Goal: Transaction & Acquisition: Purchase product/service

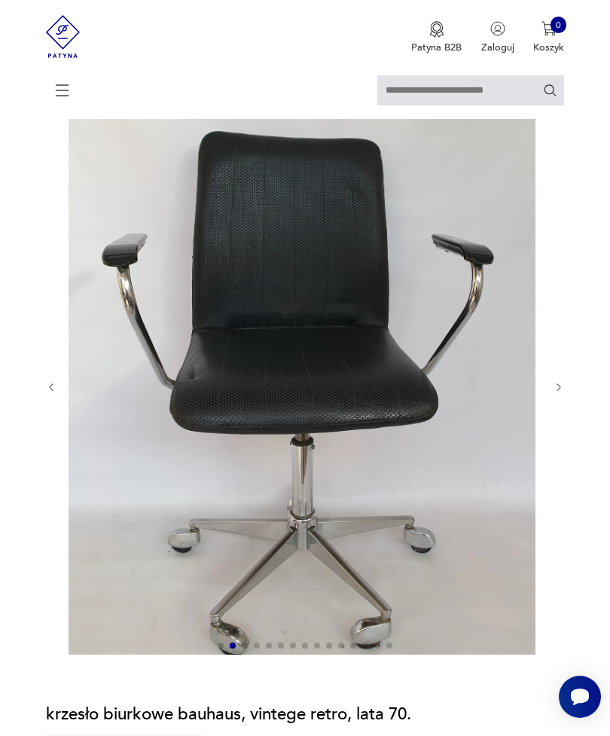
scroll to position [84, 0]
click at [558, 394] on button "button" at bounding box center [558, 388] width 11 height 12
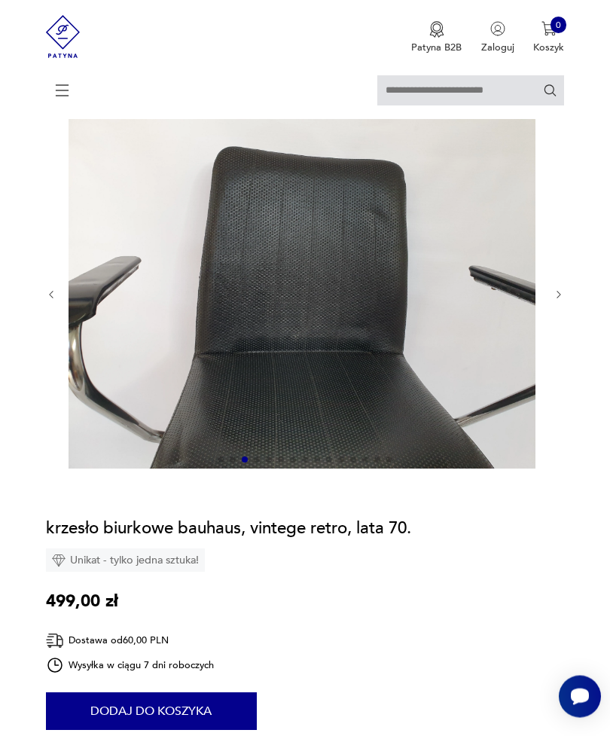
scroll to position [85, 0]
click at [556, 300] on icon "button" at bounding box center [558, 294] width 11 height 11
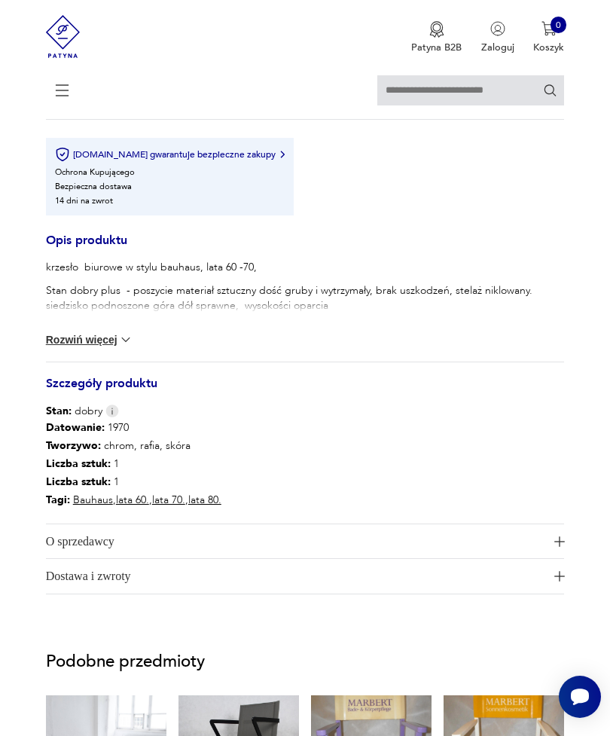
scroll to position [876, 0]
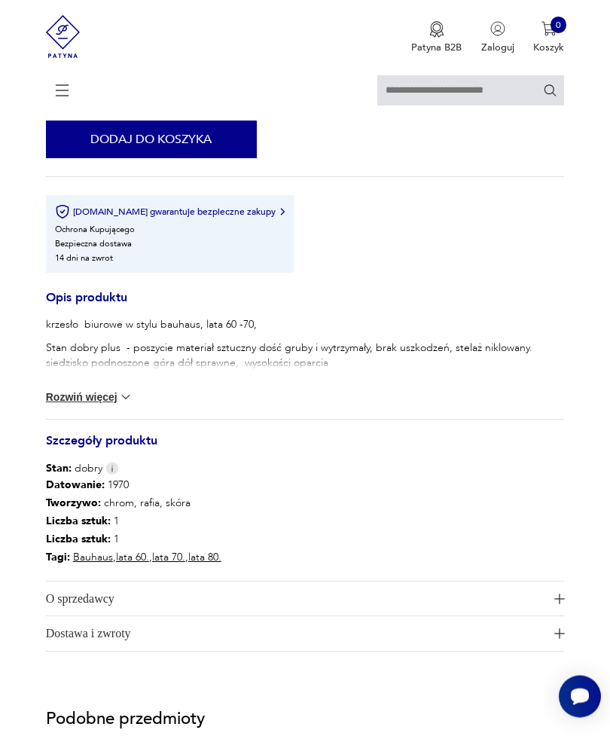
click at [63, 100] on icon at bounding box center [62, 90] width 53 height 53
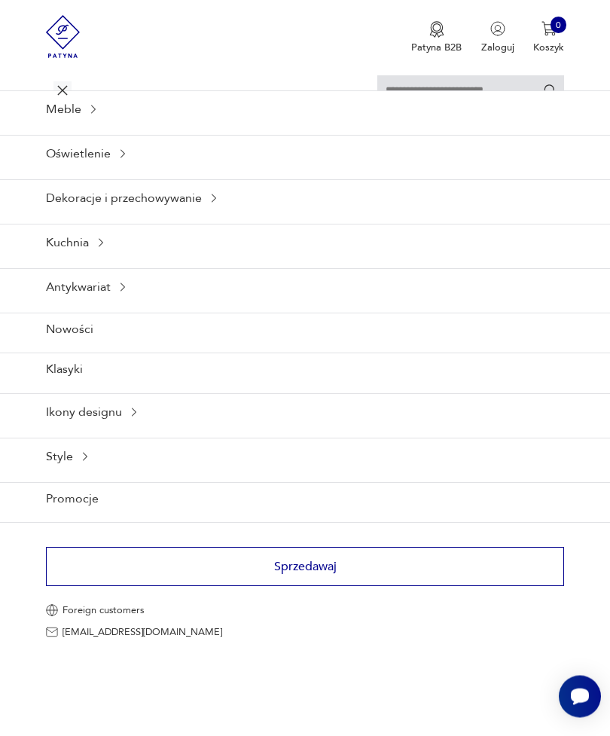
scroll to position [876, 0]
click at [461, 127] on div "Meble" at bounding box center [305, 108] width 610 height 37
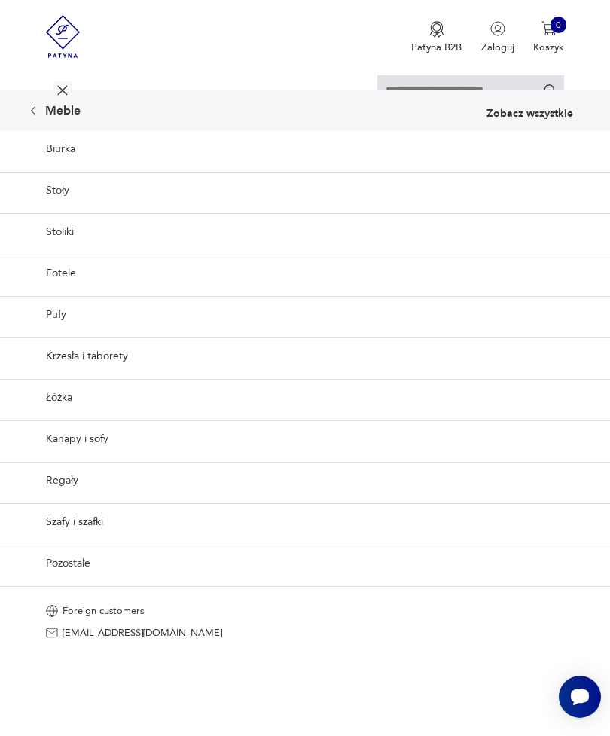
click at [73, 250] on link "Stoliki" at bounding box center [305, 231] width 610 height 37
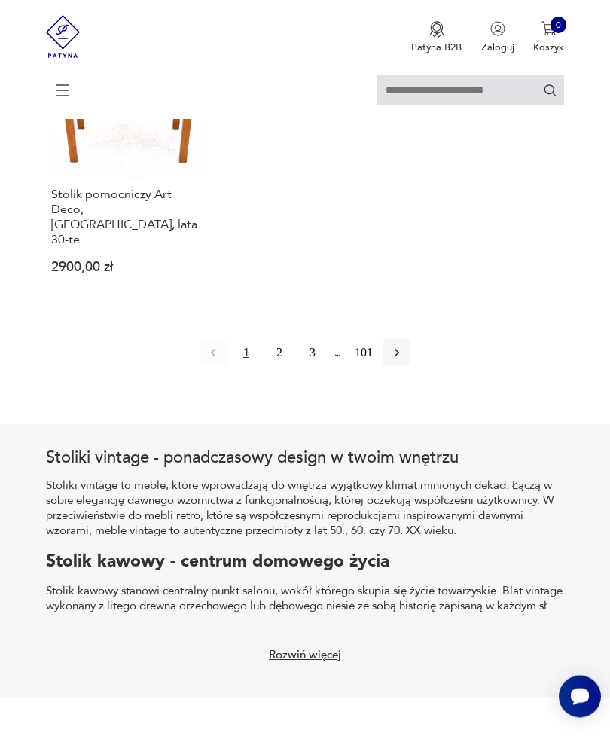
scroll to position [1984, 0]
click at [404, 360] on icon "button" at bounding box center [396, 352] width 15 height 15
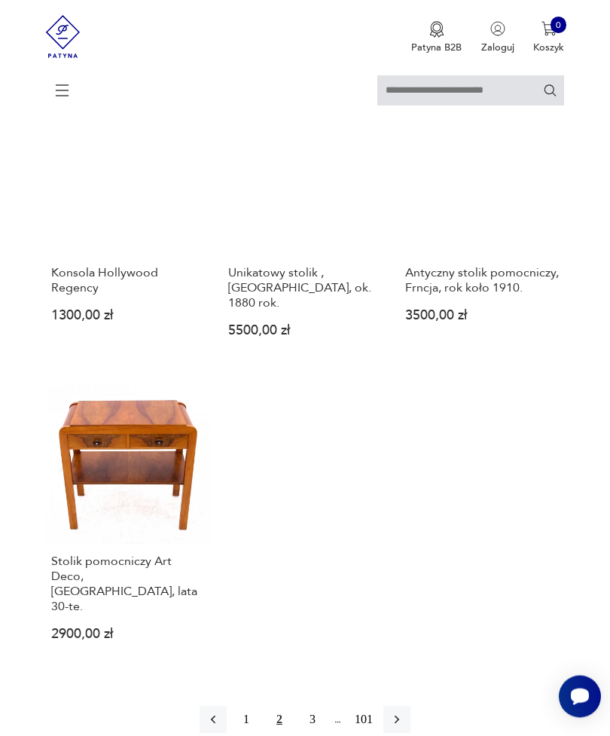
scroll to position [275, 0]
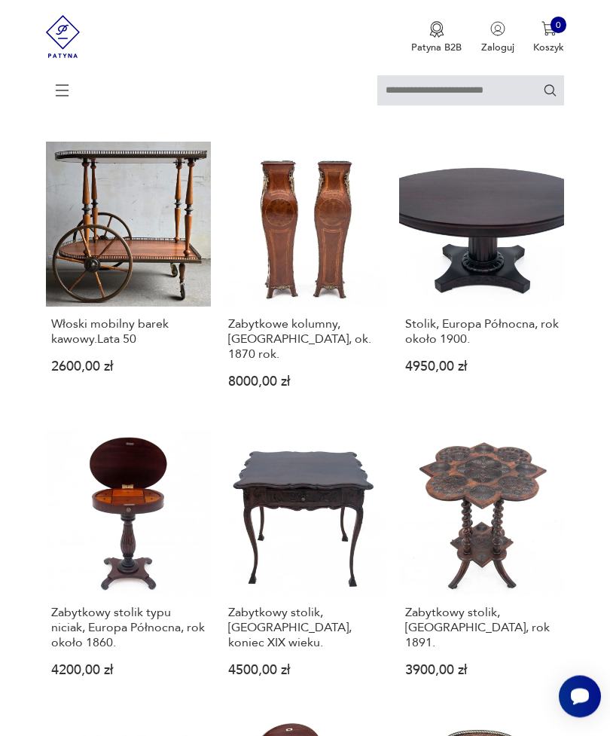
click at [72, 77] on icon at bounding box center [62, 90] width 53 height 53
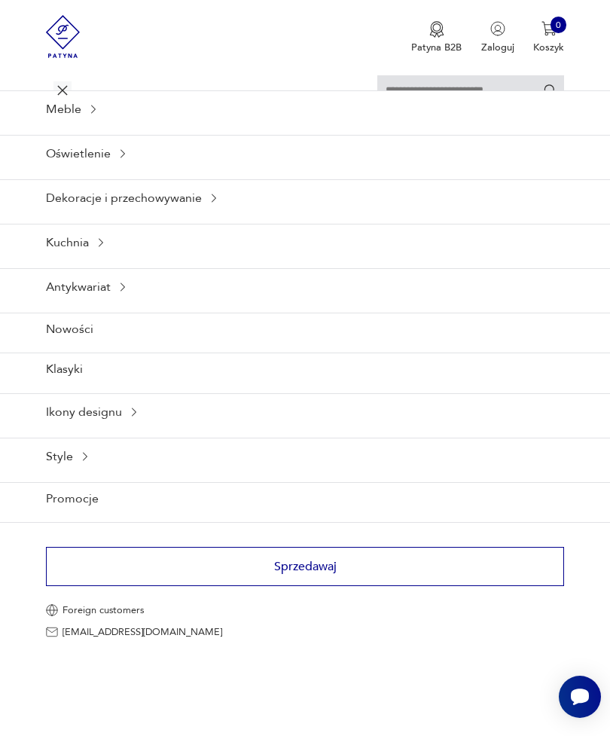
click at [115, 123] on div "Meble" at bounding box center [305, 108] width 610 height 37
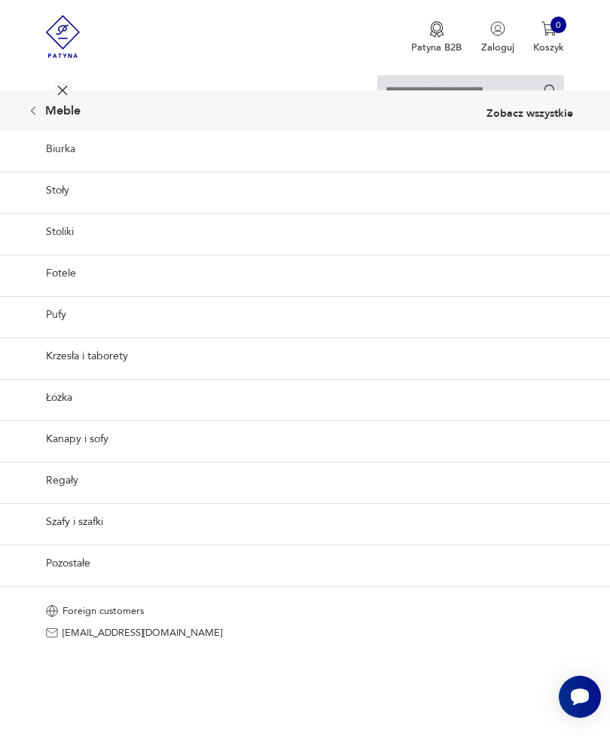
click at [364, 209] on link "Stoły" at bounding box center [305, 190] width 610 height 37
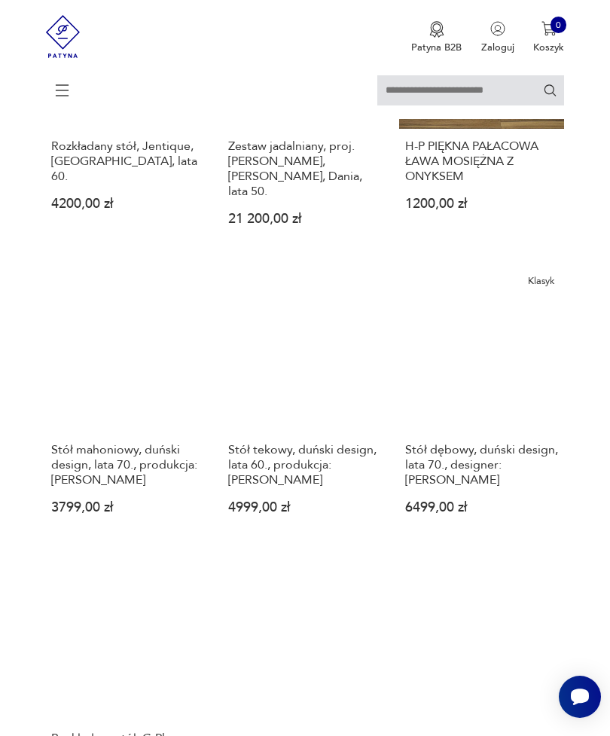
scroll to position [1832, 0]
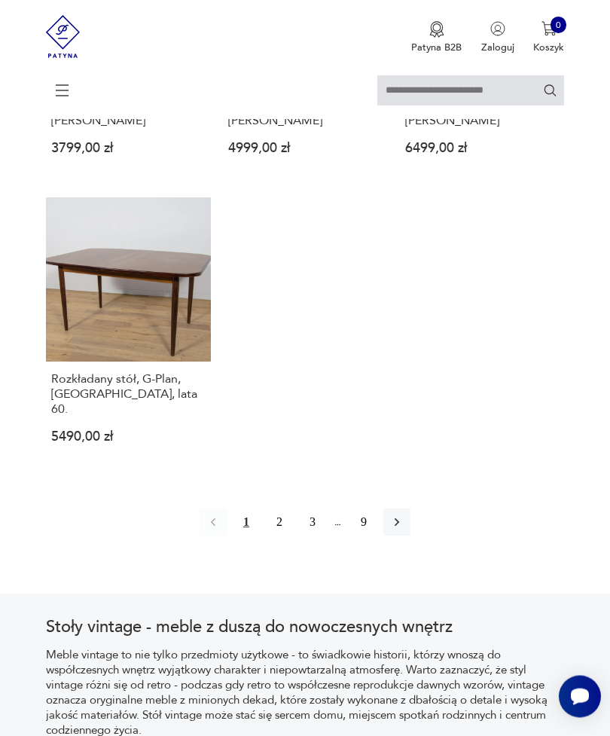
click at [410, 536] on button "button" at bounding box center [396, 522] width 27 height 27
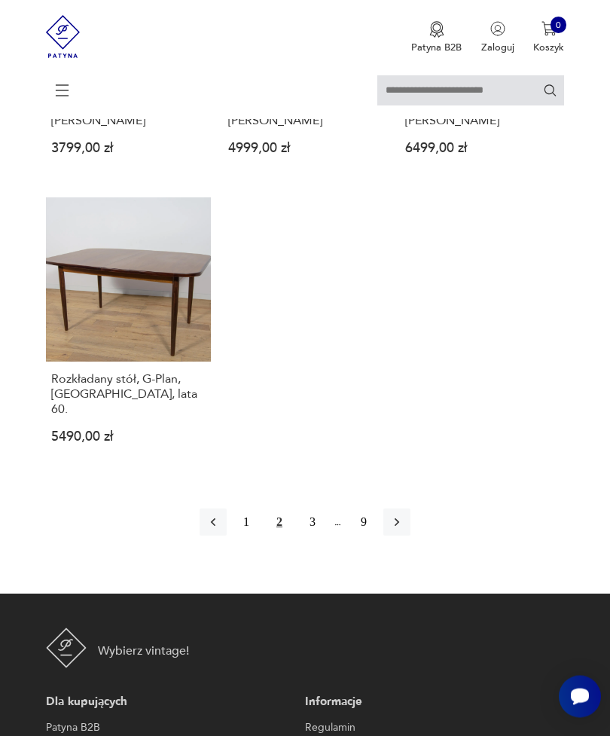
scroll to position [1833, 0]
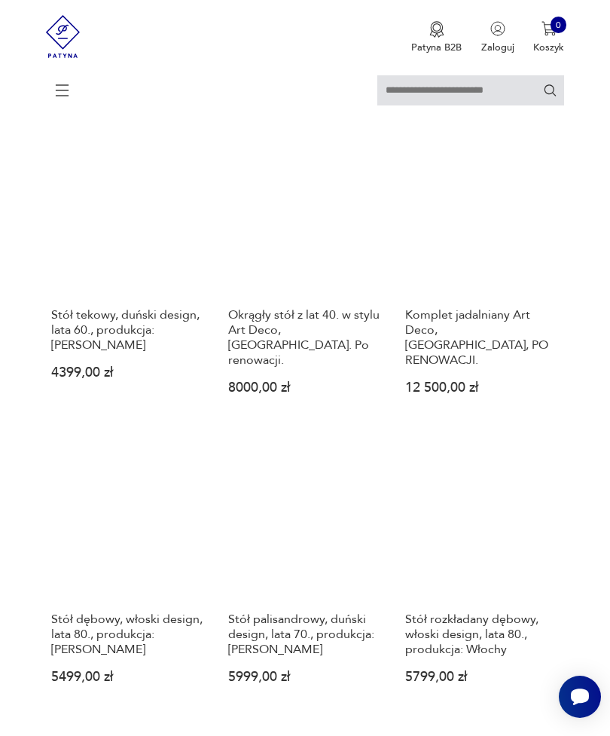
scroll to position [795, 0]
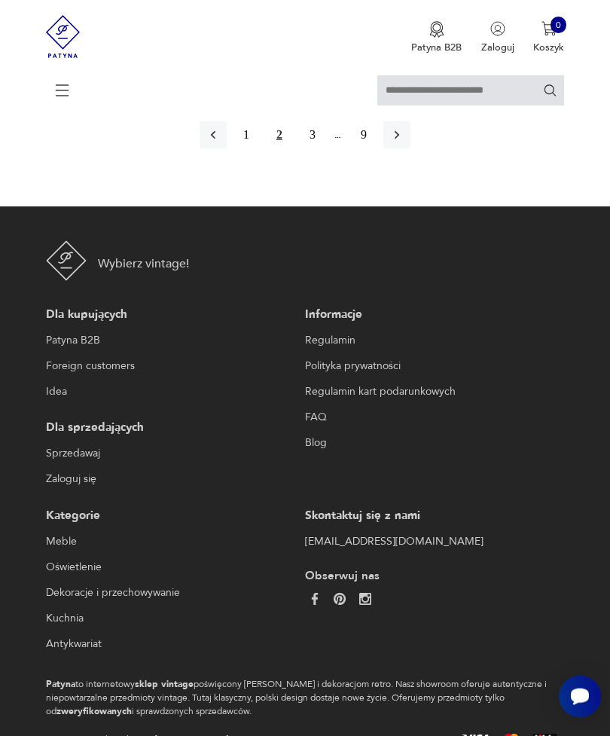
click at [410, 149] on button "button" at bounding box center [396, 135] width 27 height 27
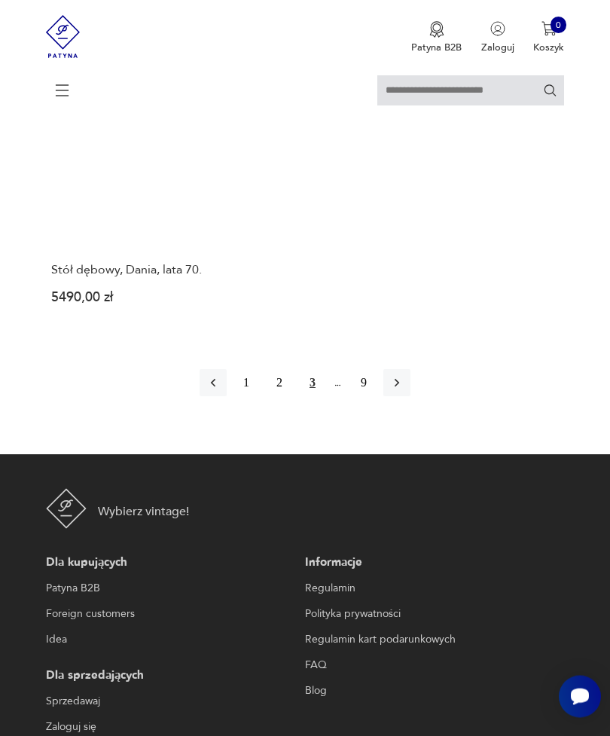
scroll to position [1987, 0]
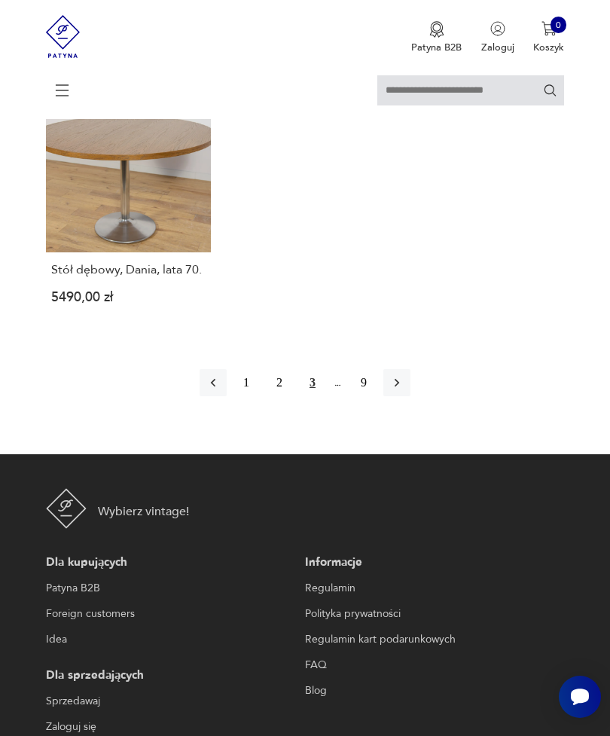
click at [410, 396] on button "button" at bounding box center [396, 382] width 27 height 27
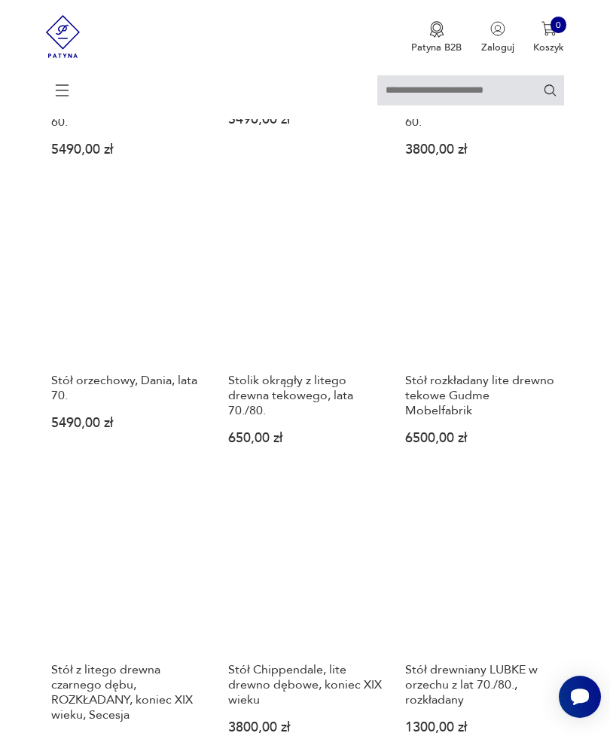
scroll to position [641, 0]
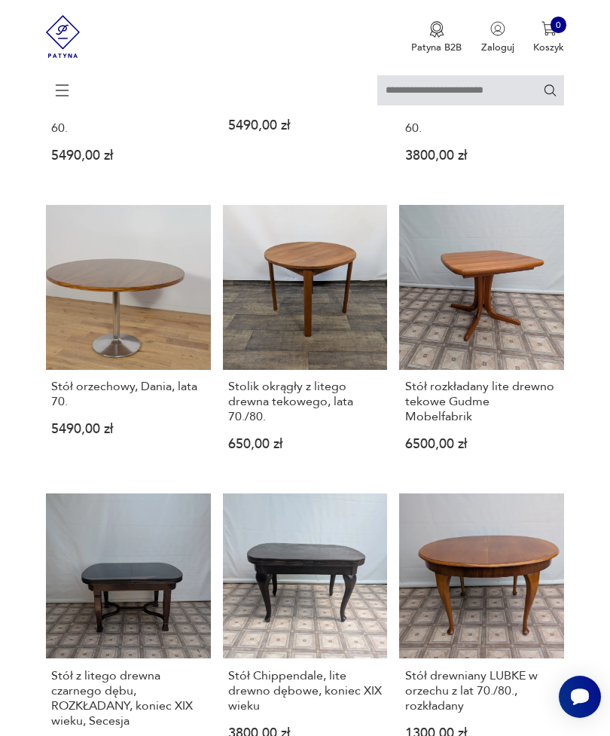
click at [367, 316] on link "Stolik okrągły z litego drewna tekowego, lata 70./80. 650,00 zł" at bounding box center [305, 340] width 165 height 270
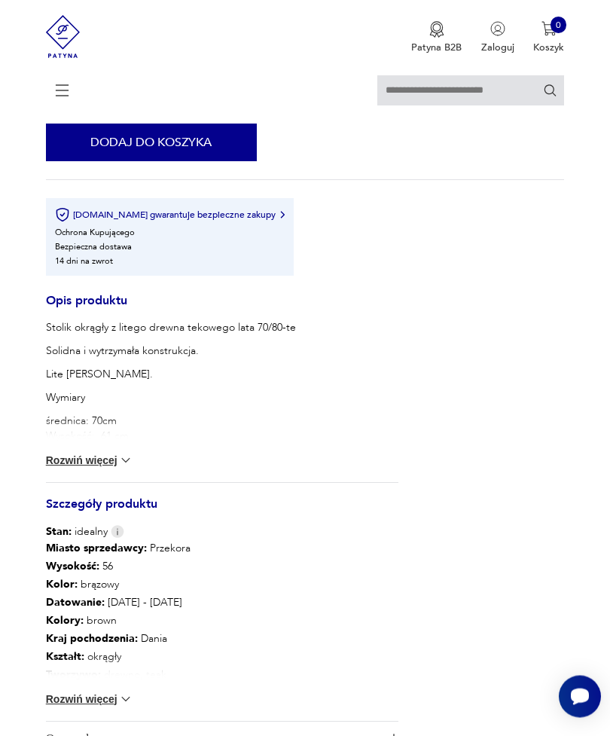
scroll to position [924, 0]
click at [132, 468] on img at bounding box center [125, 459] width 15 height 15
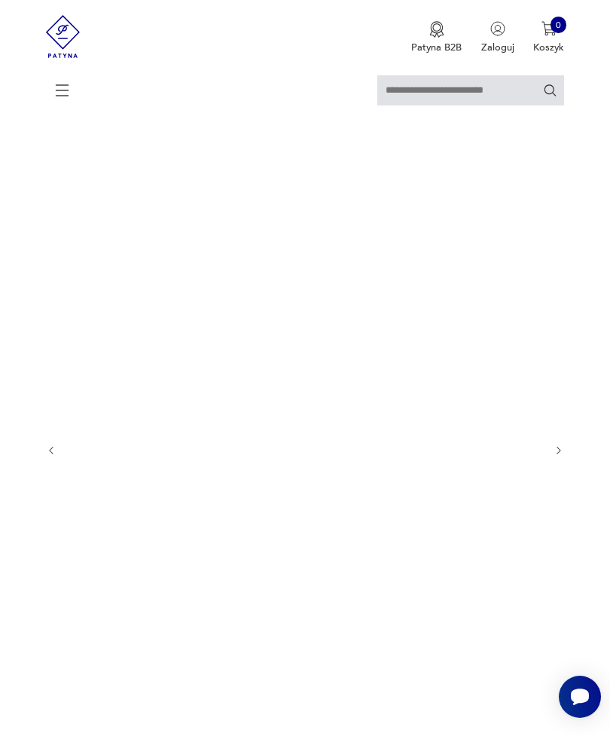
scroll to position [0, 0]
